Goal: Navigation & Orientation: Find specific page/section

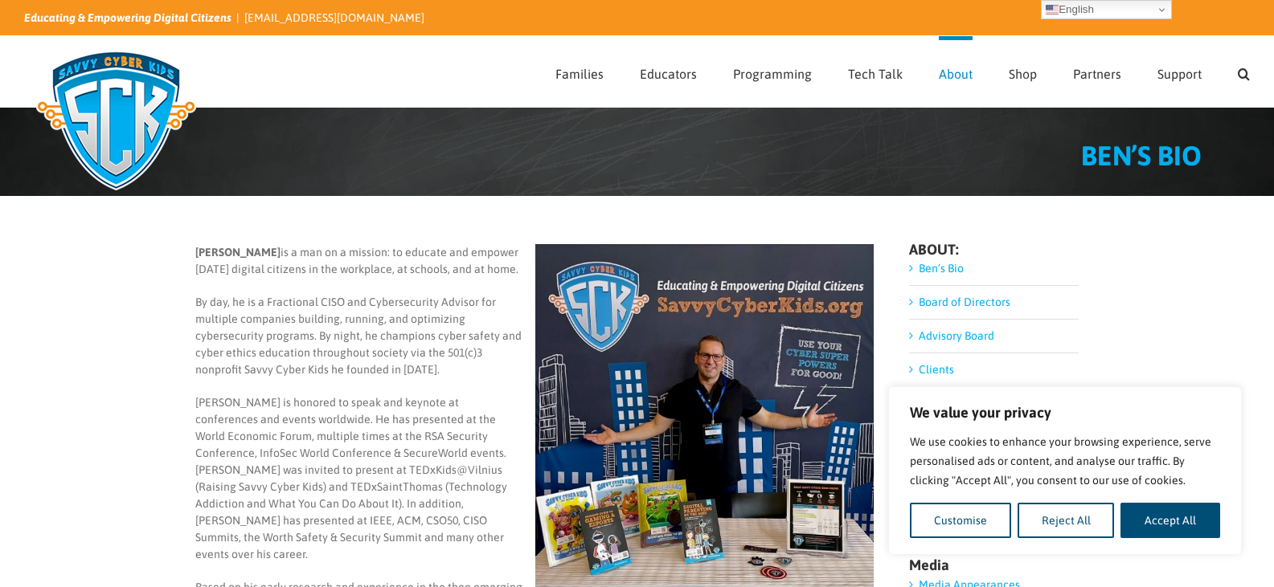
click at [140, 131] on img at bounding box center [116, 120] width 184 height 161
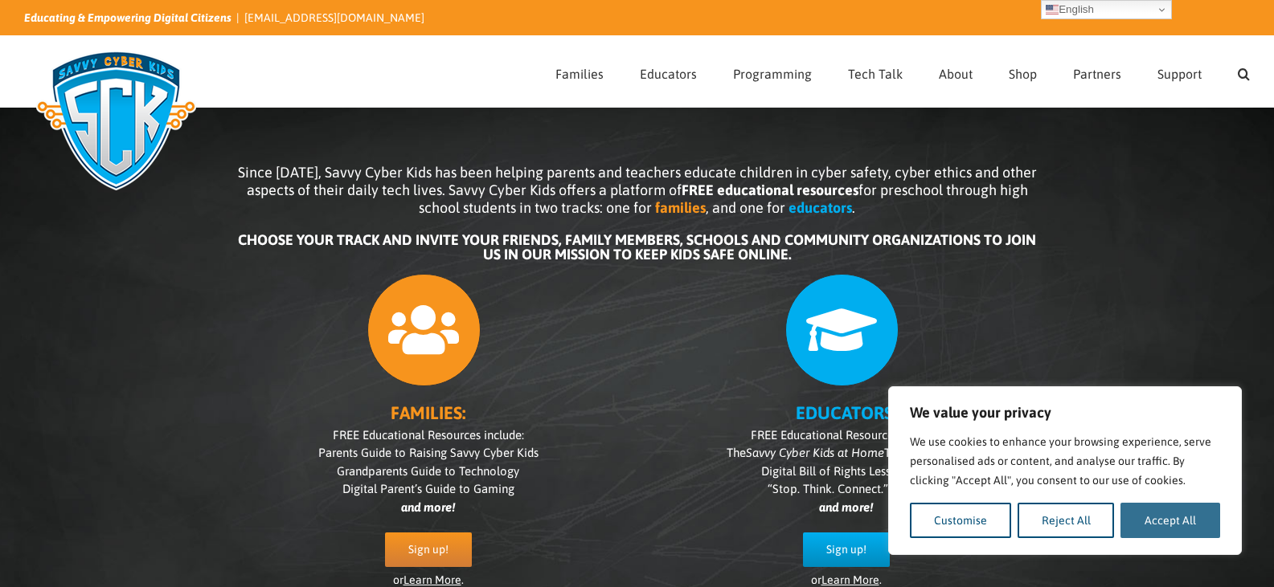
click at [1157, 513] on button "Accept All" at bounding box center [1170, 520] width 100 height 35
checkbox input "true"
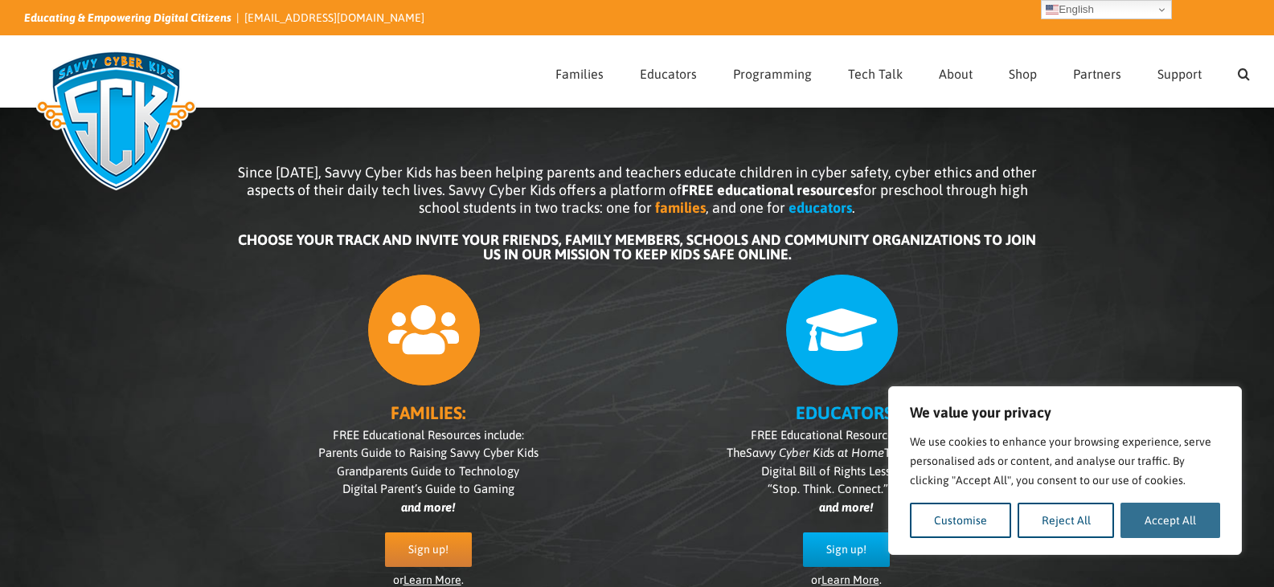
checkbox input "true"
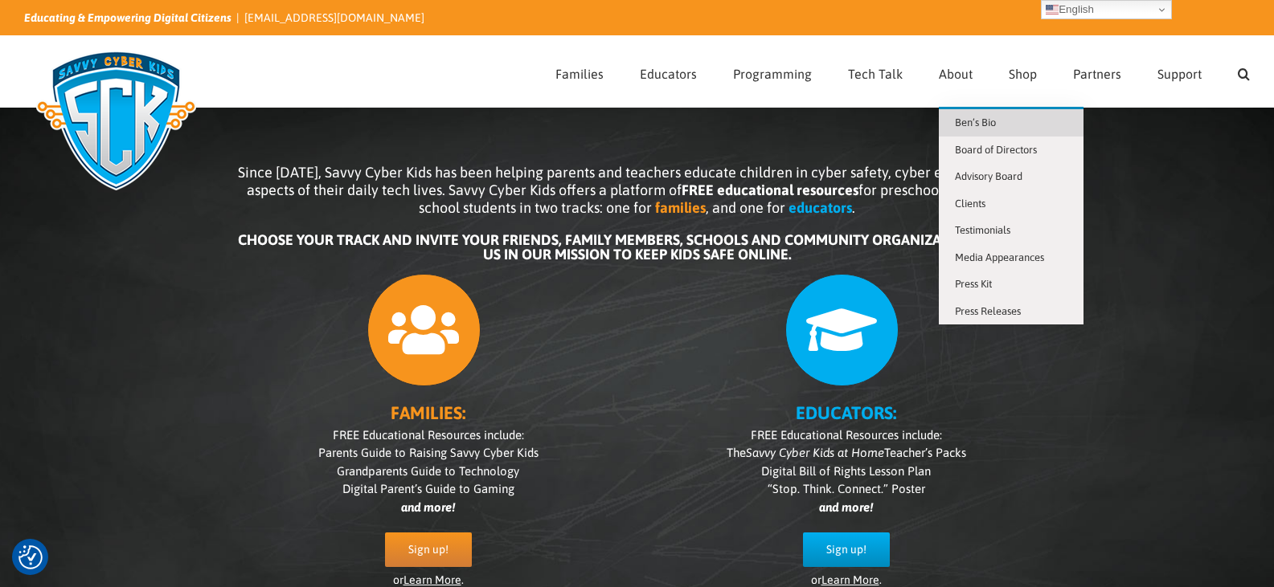
click at [957, 117] on span "Ben’s Bio" at bounding box center [975, 123] width 41 height 12
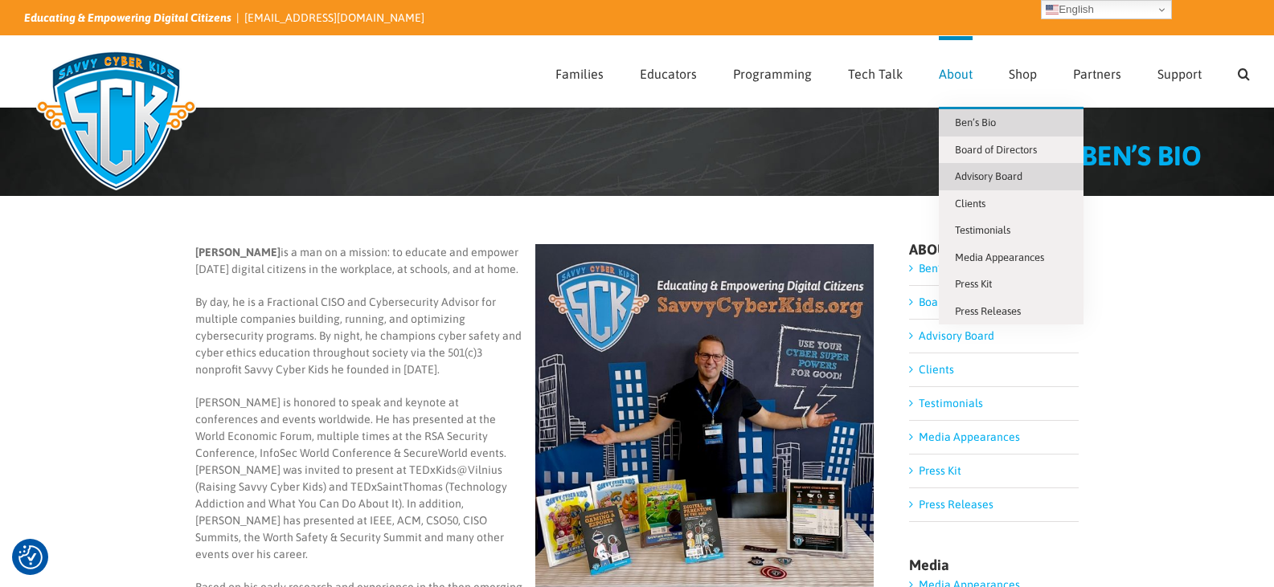
click at [992, 178] on span "Advisory Board" at bounding box center [989, 176] width 68 height 12
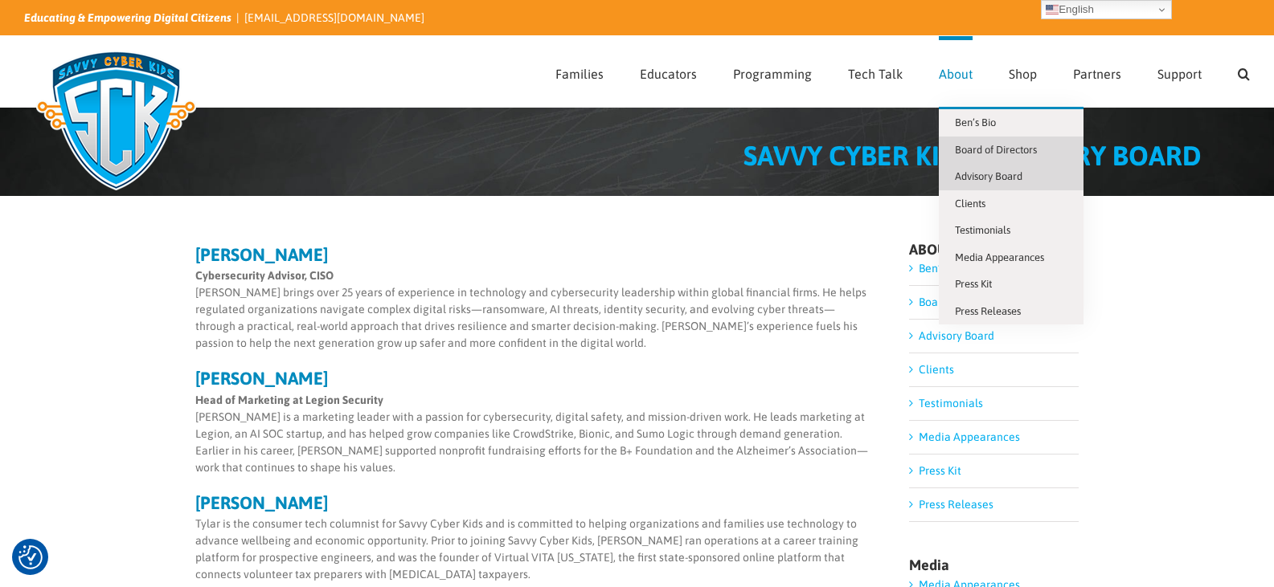
click at [975, 148] on span "Board of Directors" at bounding box center [996, 150] width 82 height 12
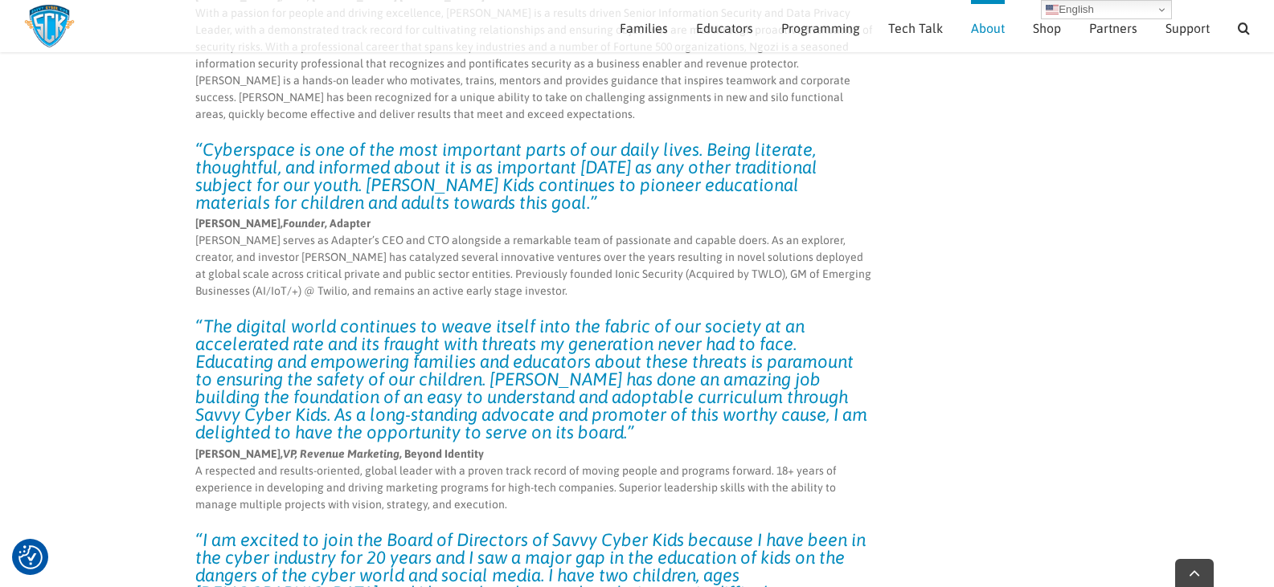
scroll to position [1593, 0]
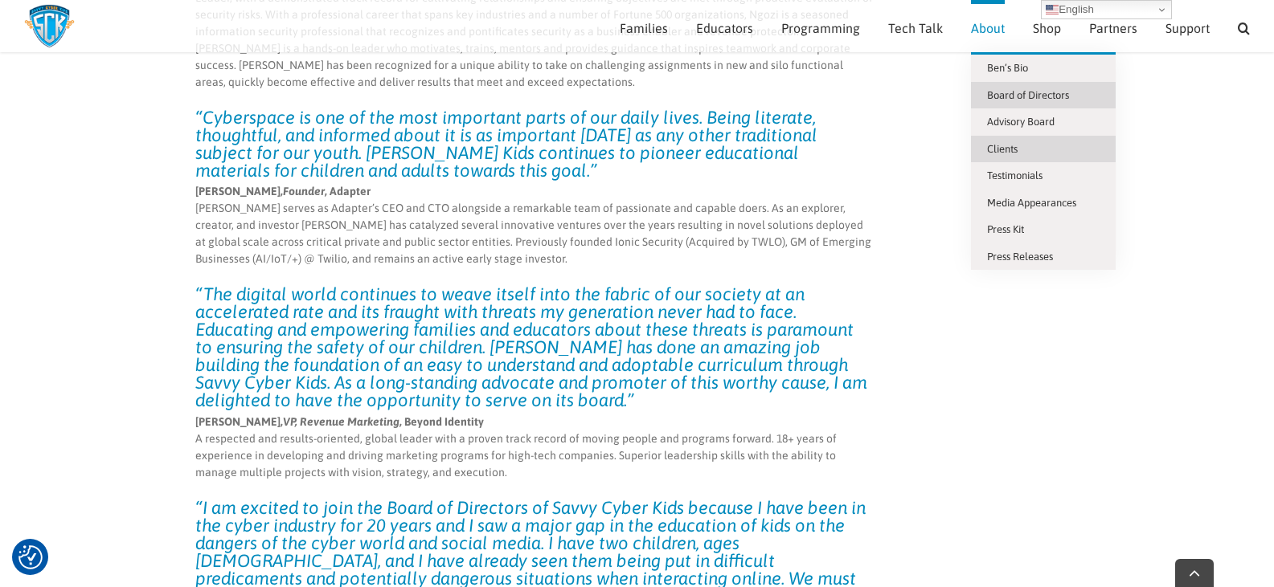
click at [1004, 144] on span "Clients" at bounding box center [1002, 149] width 31 height 12
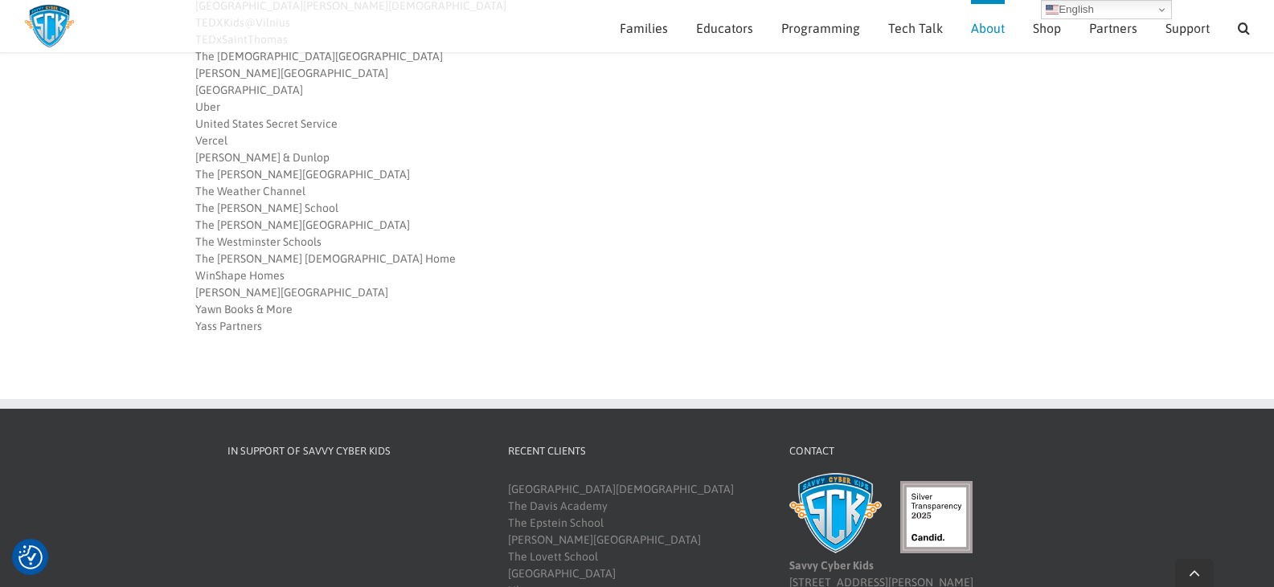
scroll to position [1762, 0]
